Goal: Transaction & Acquisition: Purchase product/service

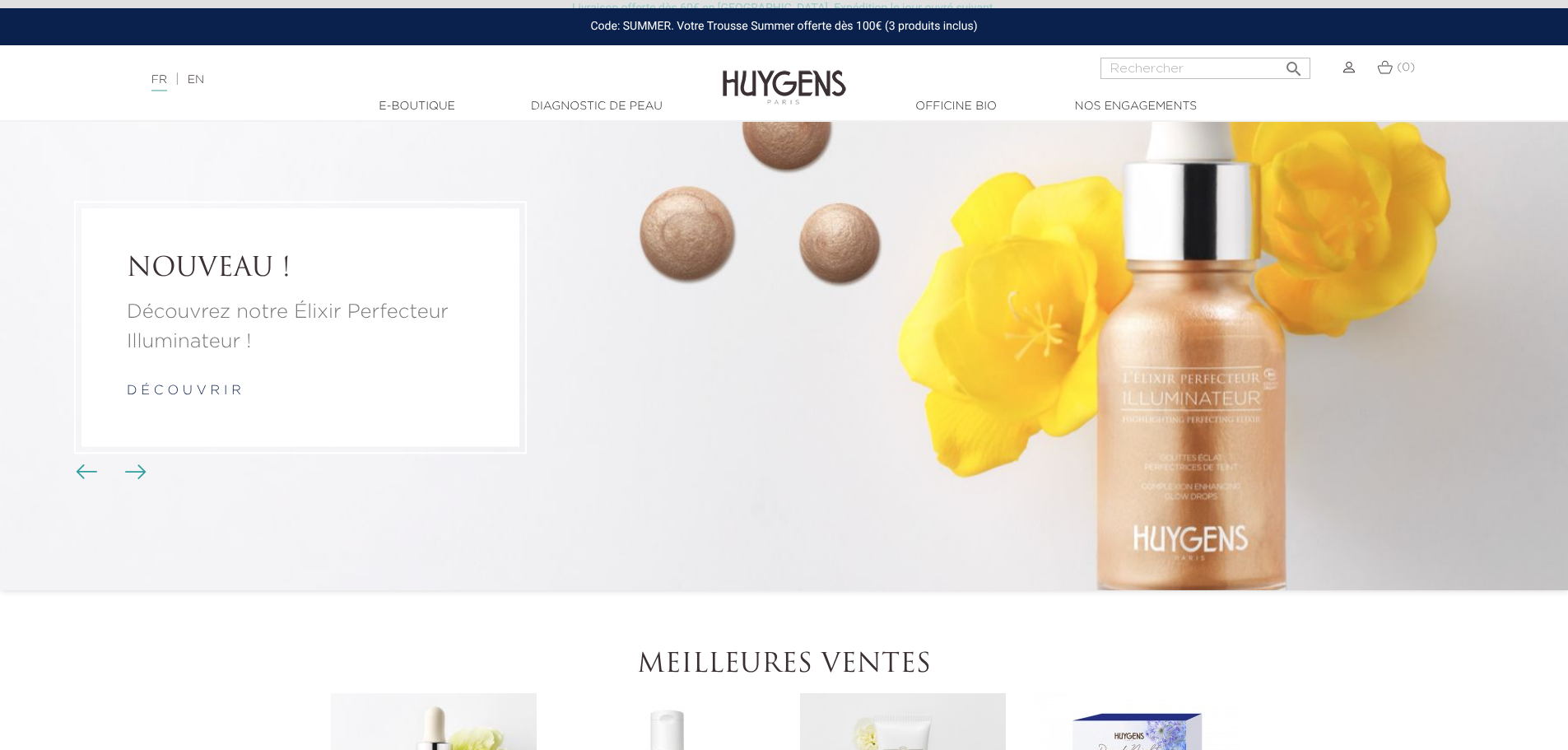
click at [146, 469] on span "Boutons du carrousel" at bounding box center [136, 470] width 25 height 25
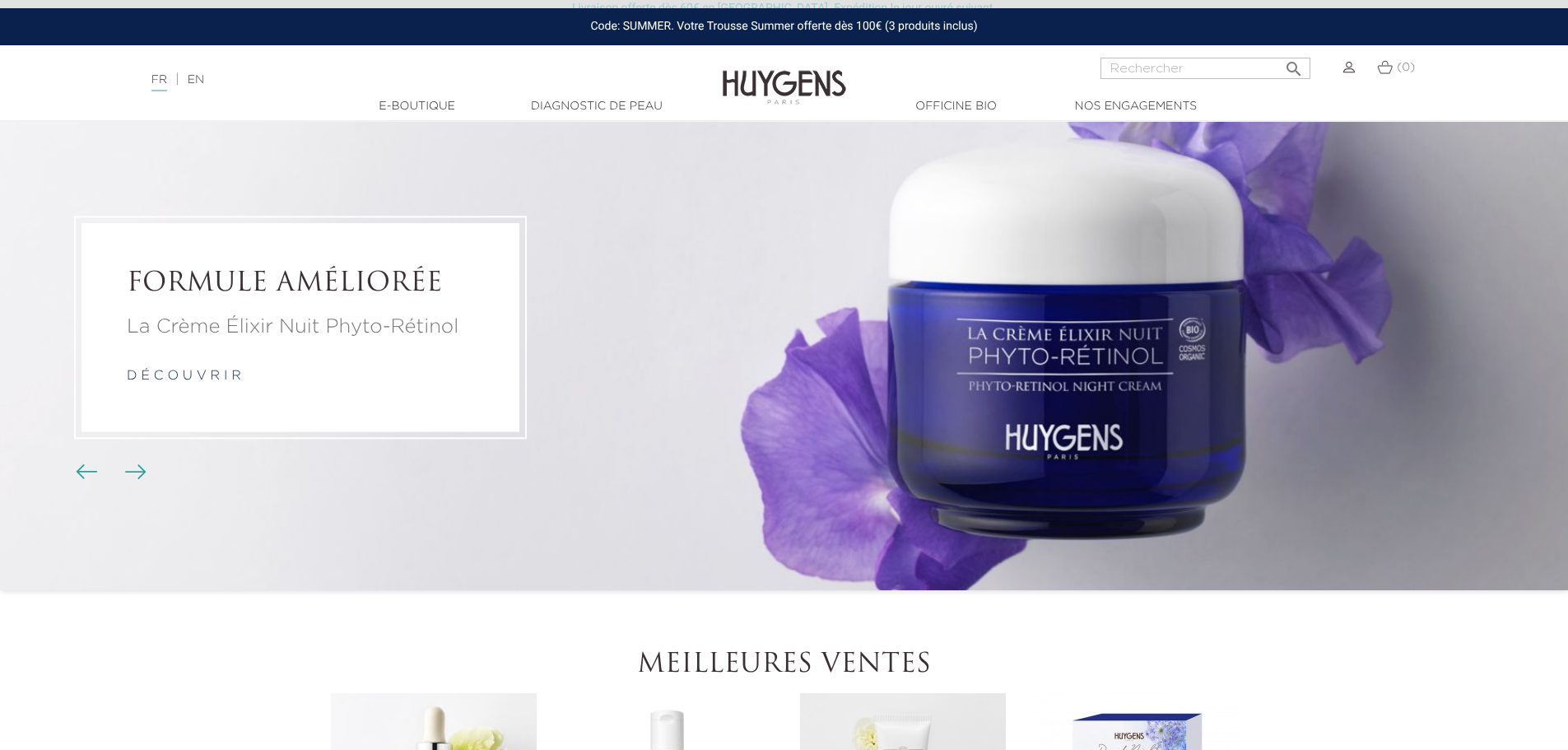
click at [136, 474] on img "Boutons du carrousel" at bounding box center [136, 472] width 22 height 15
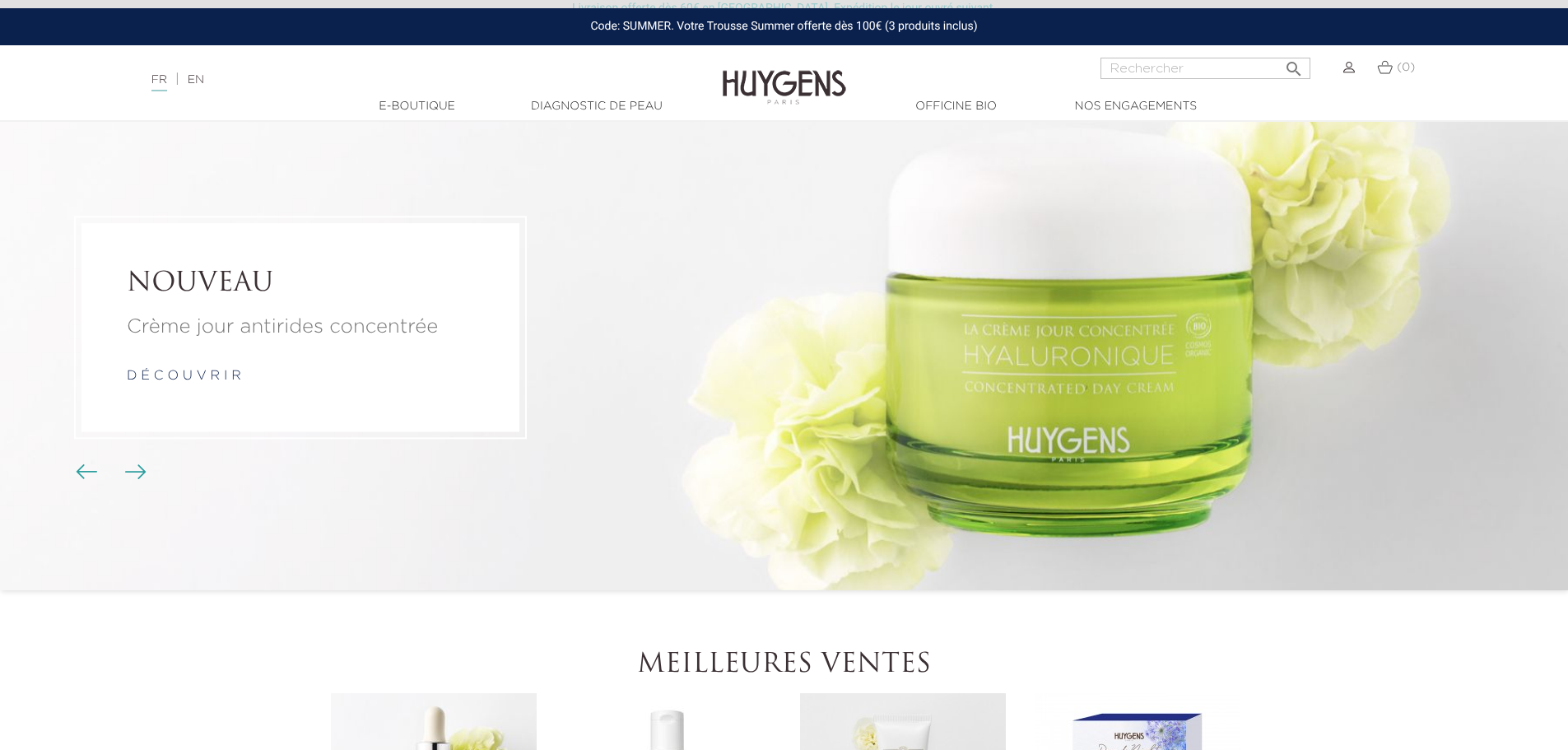
click at [136, 474] on img "Boutons du carrousel" at bounding box center [136, 472] width 22 height 15
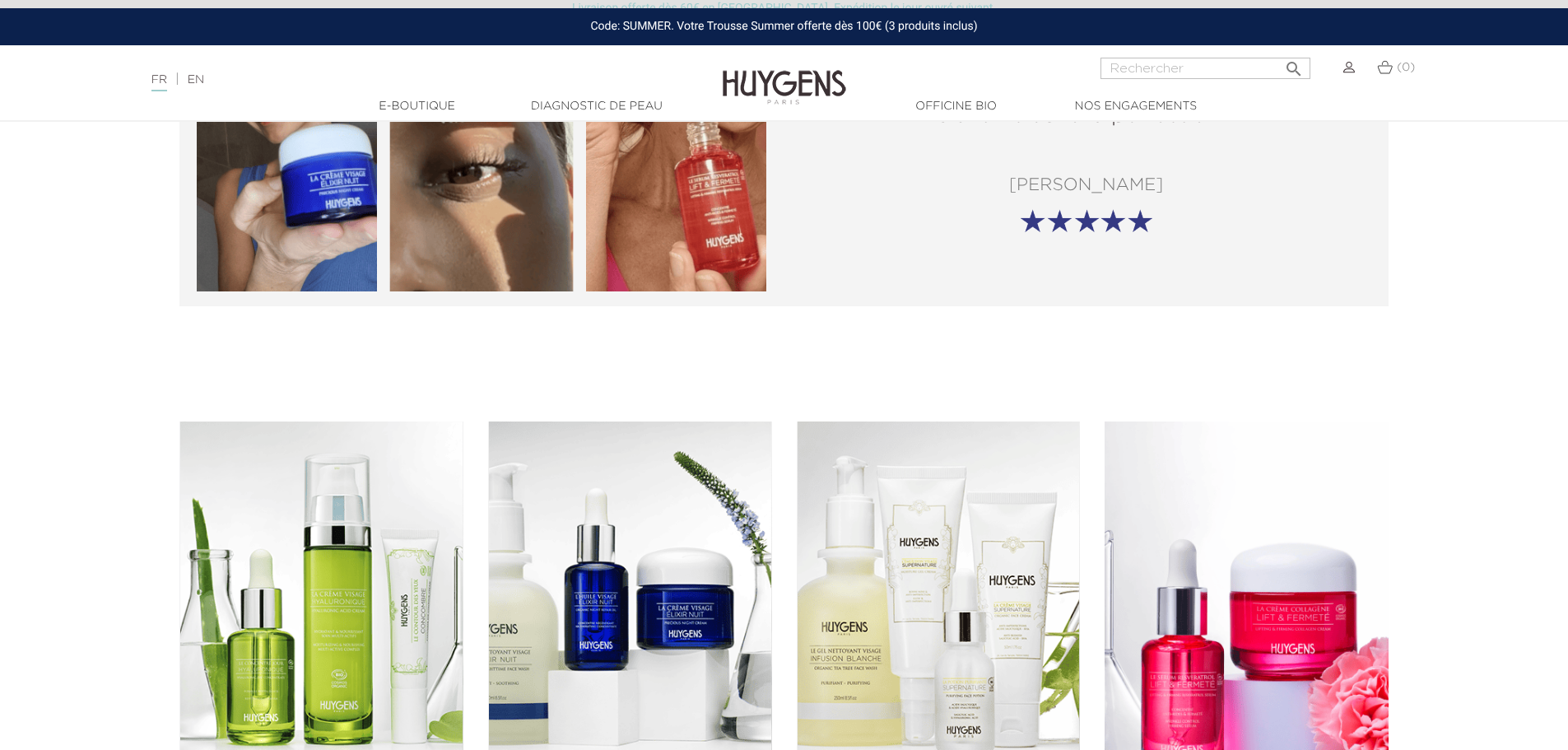
scroll to position [2306, 0]
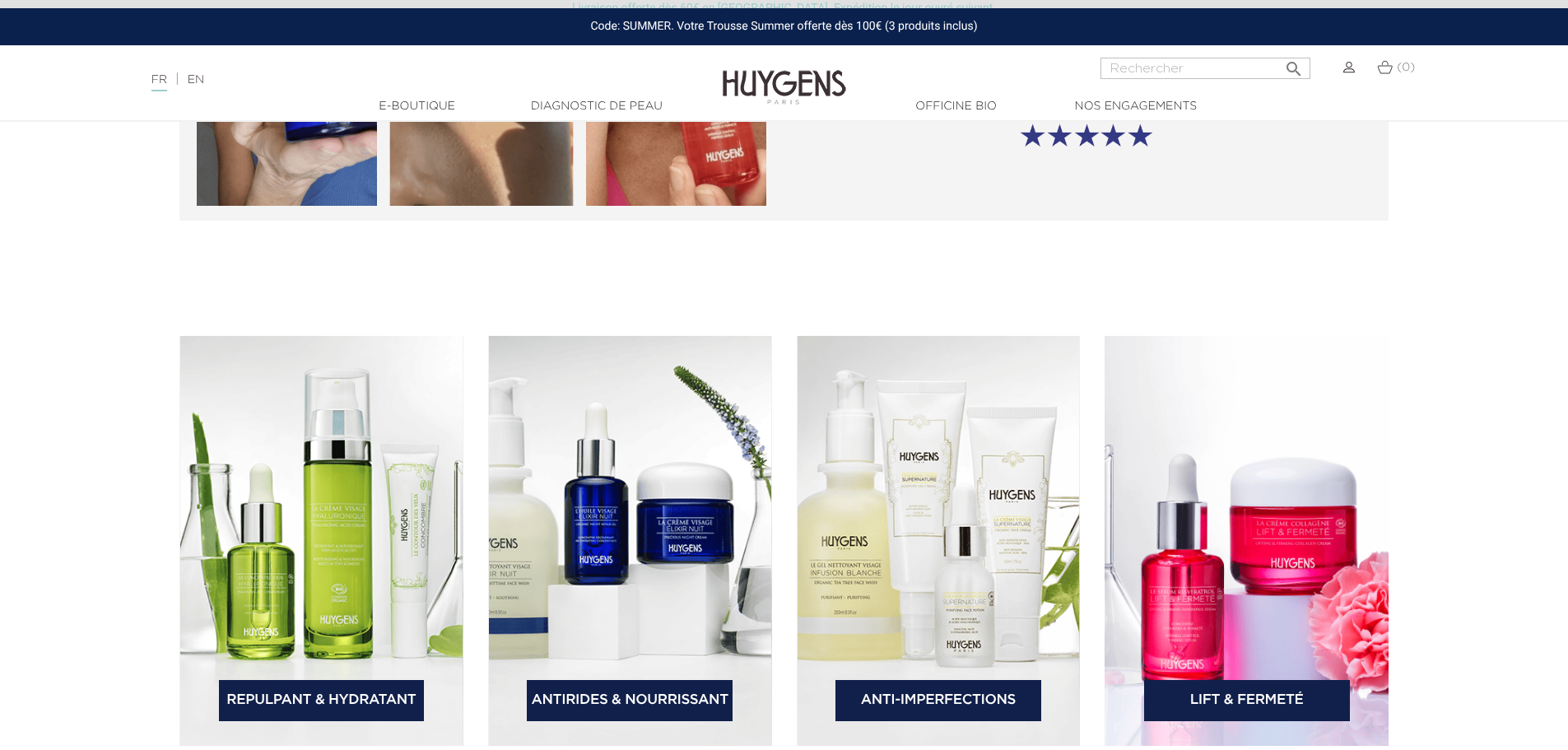
click at [559, 473] on img at bounding box center [630, 542] width 284 height 410
click at [569, 706] on link "Antirides & Nourrissant" at bounding box center [630, 701] width 206 height 42
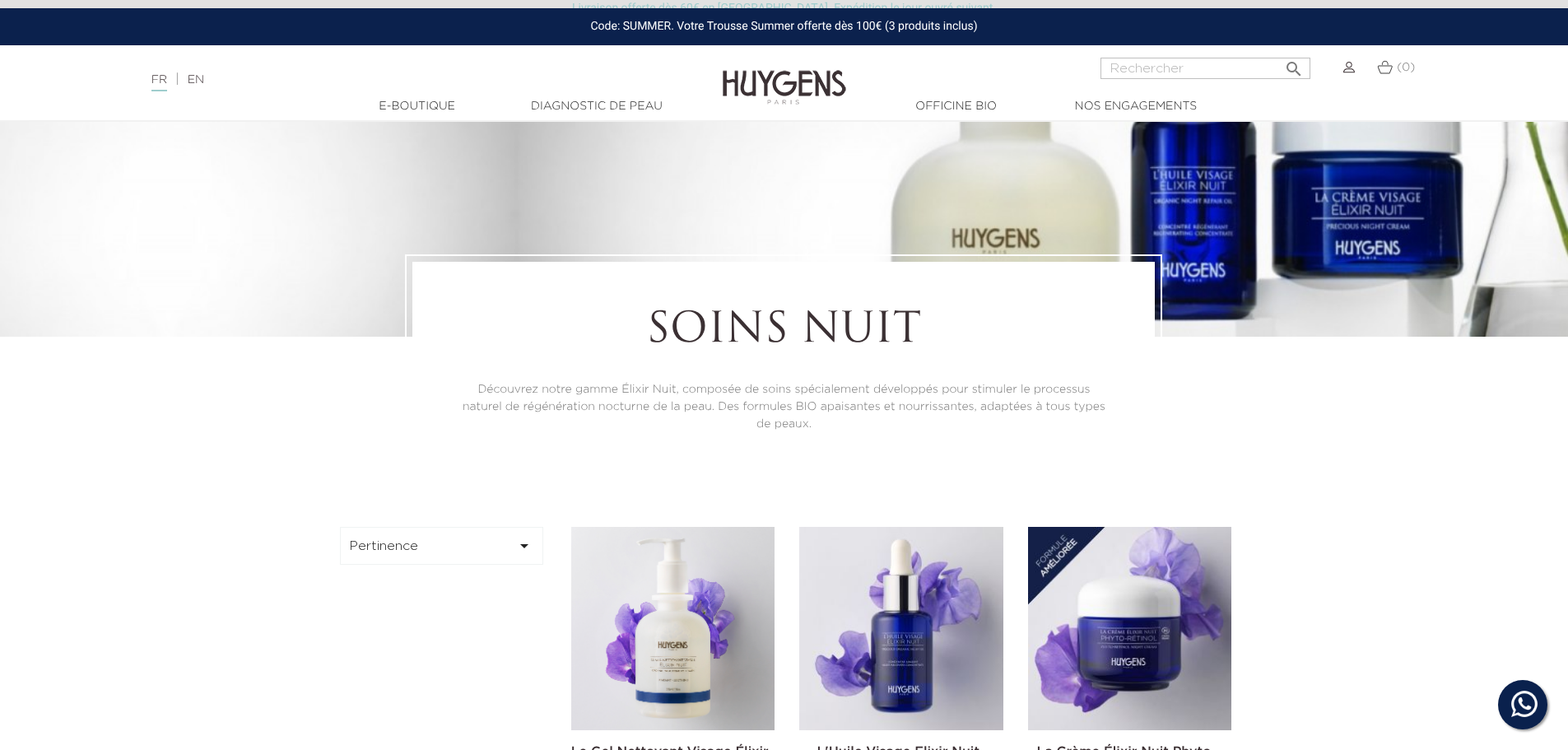
scroll to position [330, 0]
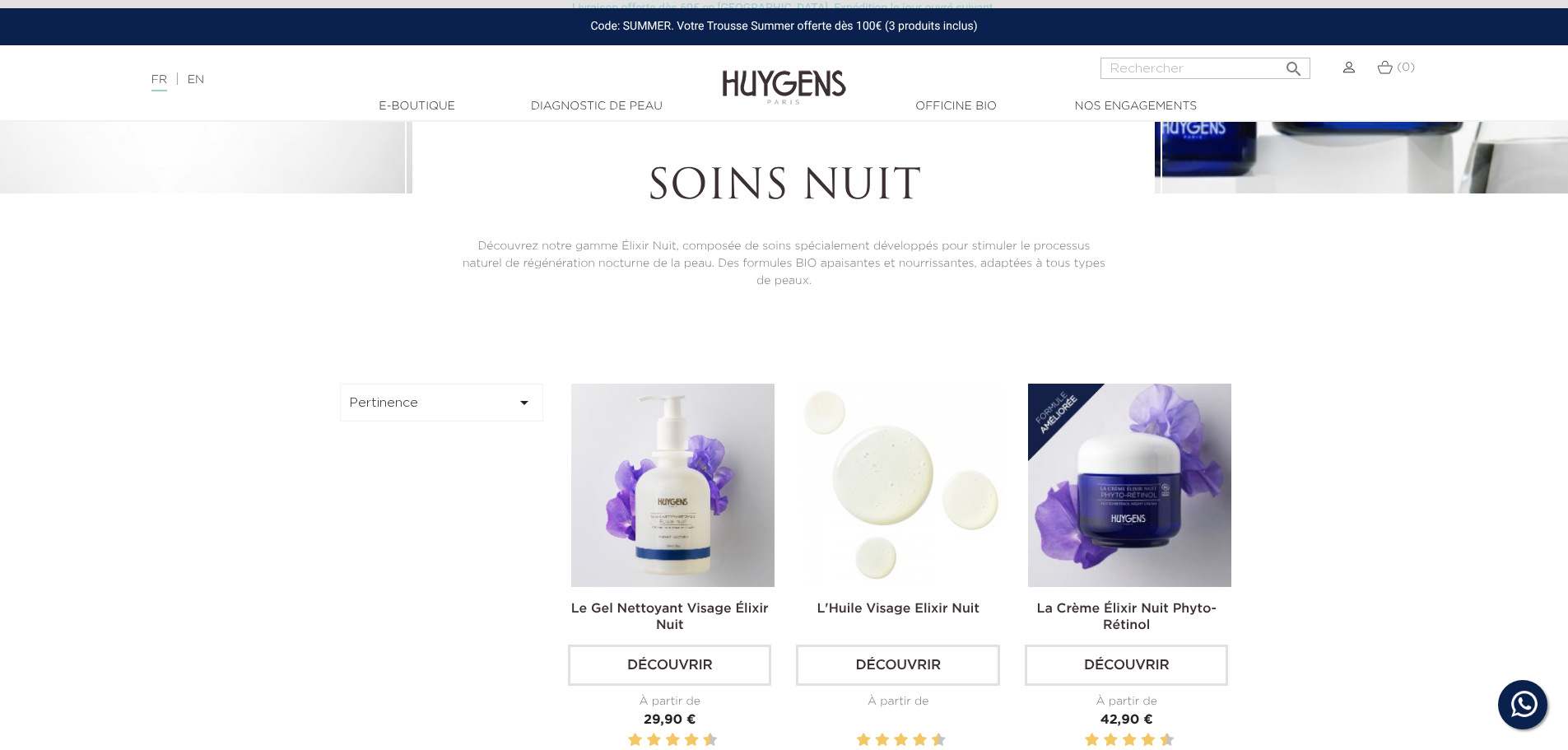
click at [901, 482] on img at bounding box center [901, 485] width 203 height 203
click at [940, 529] on img at bounding box center [901, 485] width 203 height 203
click at [848, 605] on link "L'Huile Visage Elixir Nuit" at bounding box center [898, 610] width 163 height 13
click at [924, 422] on img at bounding box center [901, 485] width 203 height 203
click at [871, 670] on link "Découvrir" at bounding box center [897, 665] width 203 height 42
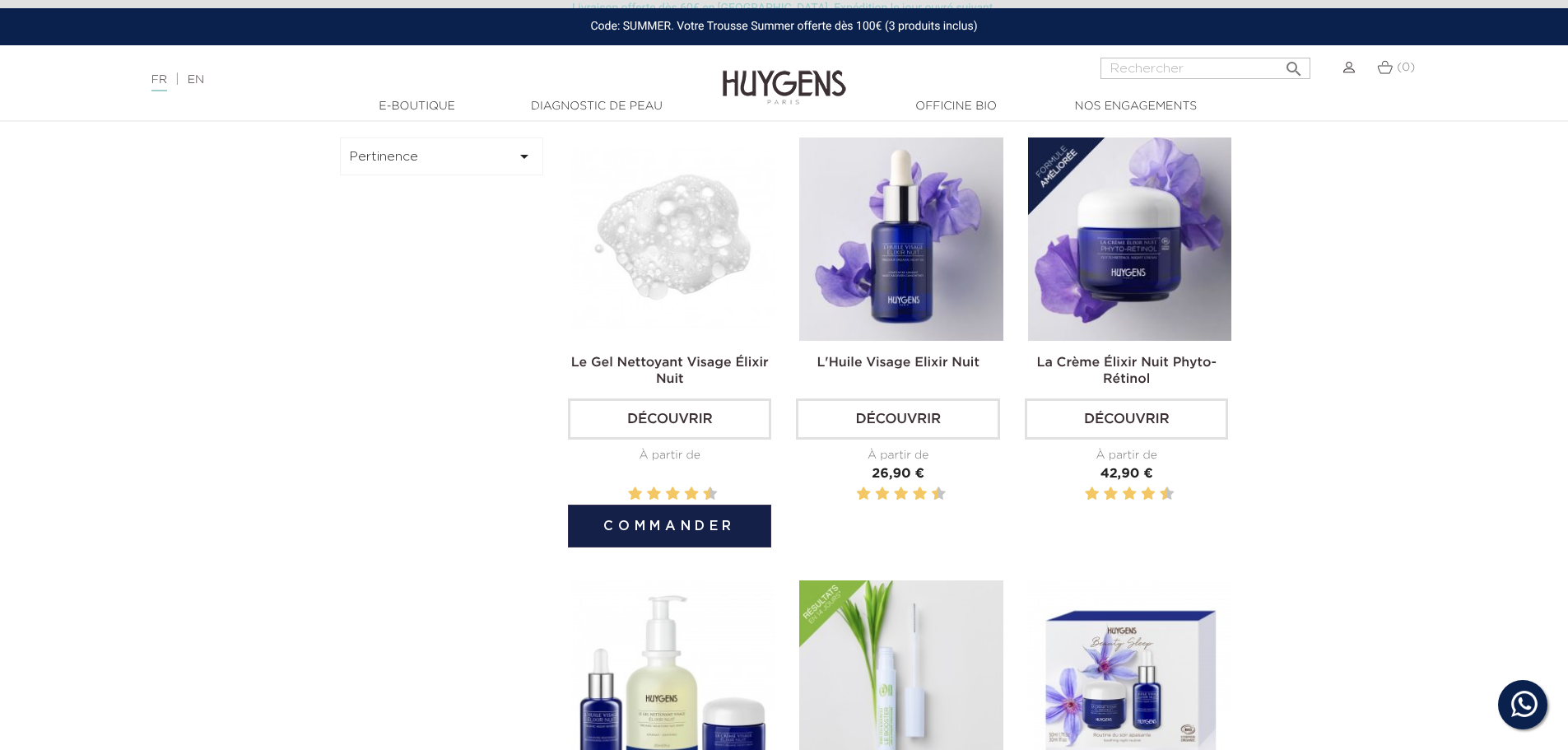
scroll to position [576, 0]
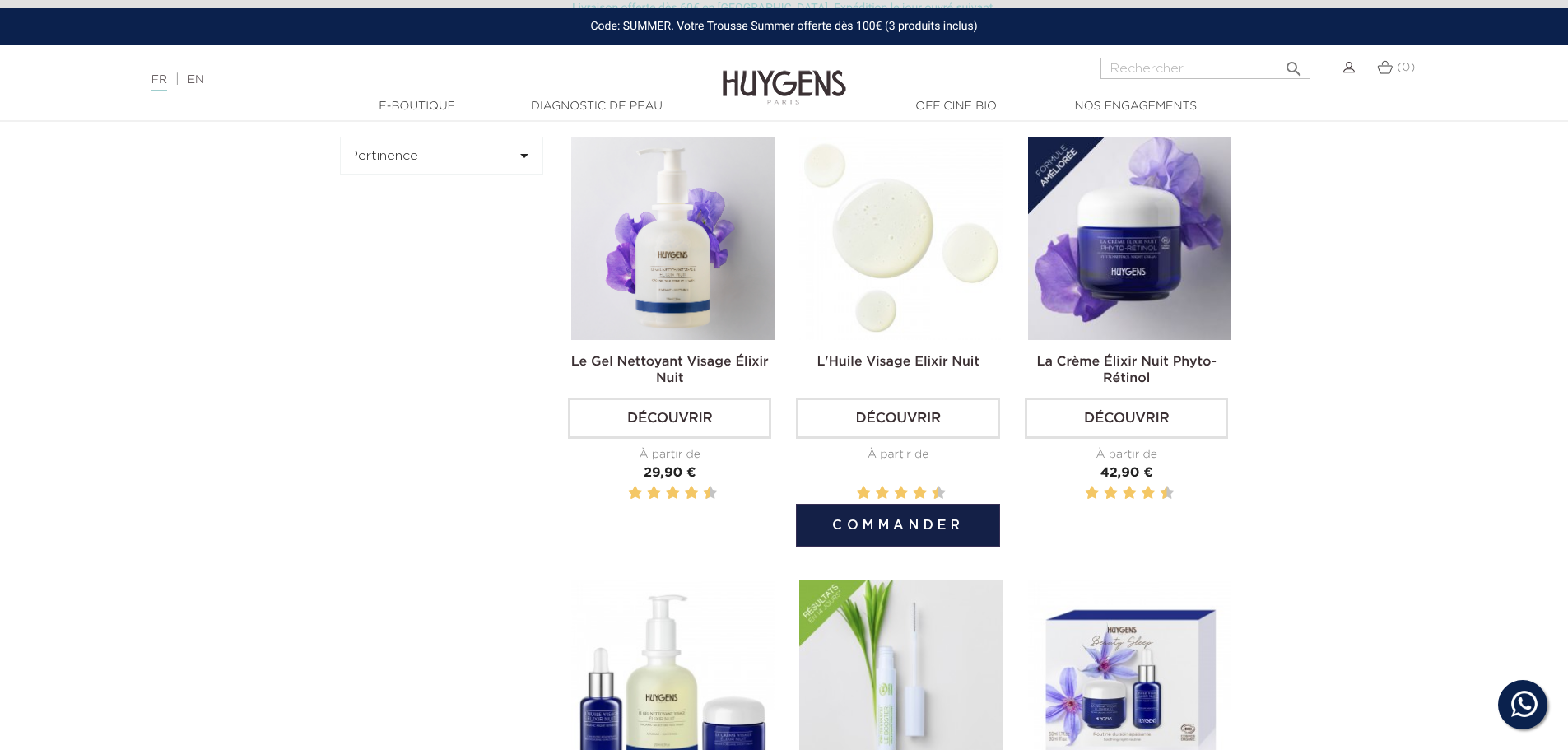
click at [880, 410] on link "Découvrir" at bounding box center [897, 419] width 203 height 42
